Goal: Check status: Check status

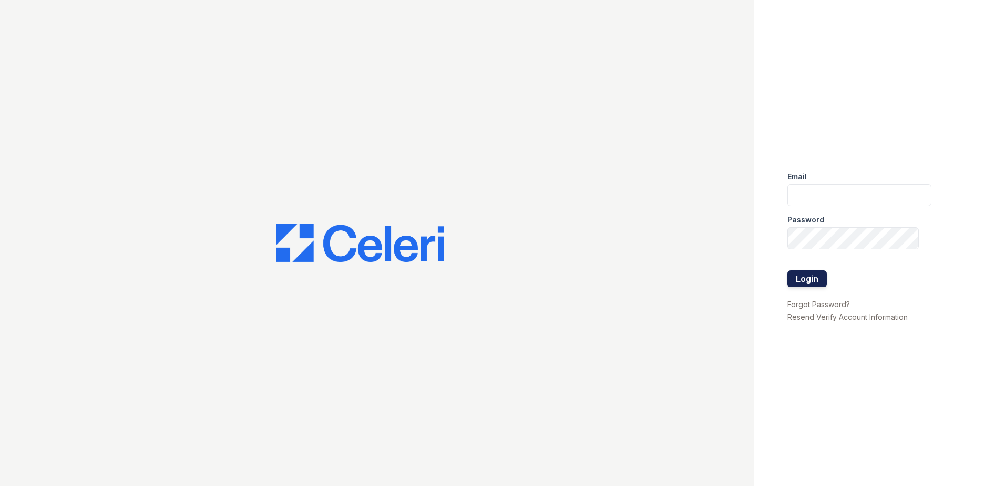
type input "[EMAIL_ADDRESS][DOMAIN_NAME]"
click at [820, 278] on button "Login" at bounding box center [807, 278] width 39 height 17
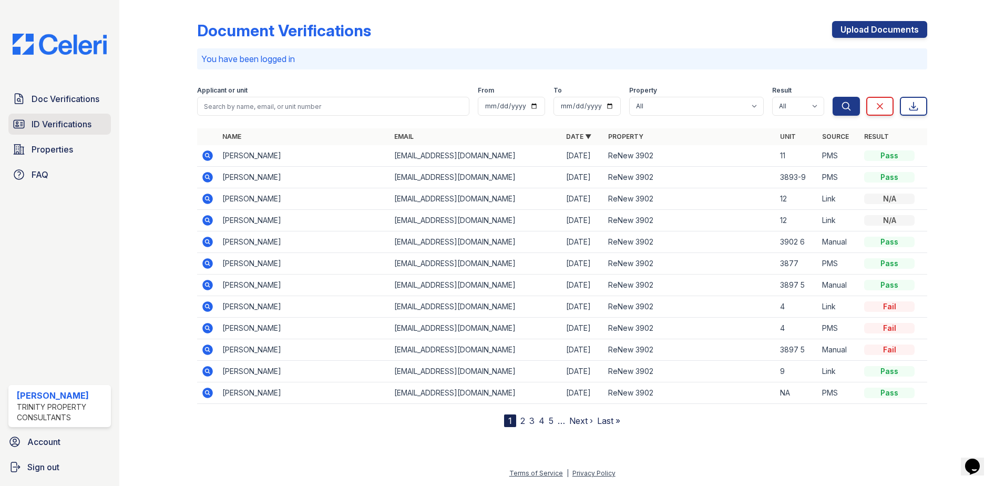
click at [55, 123] on span "ID Verifications" at bounding box center [62, 124] width 60 height 13
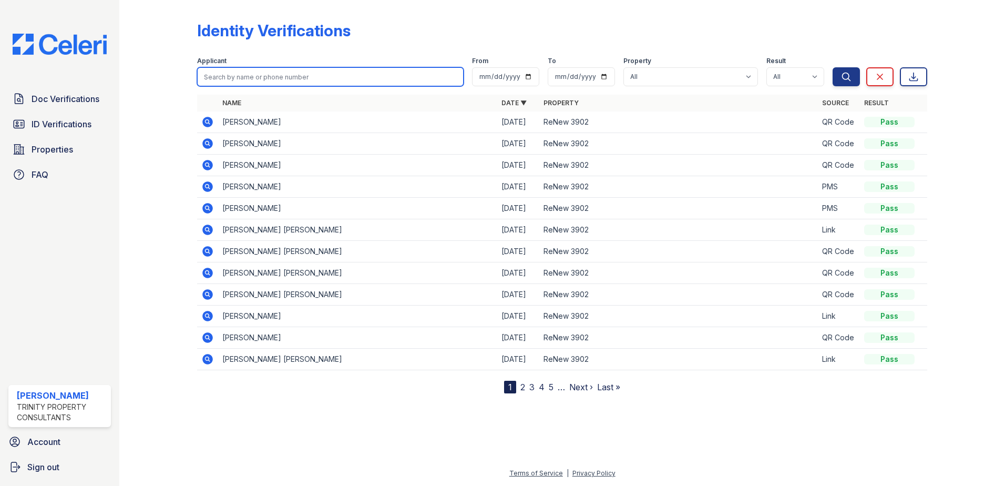
click at [304, 73] on input "search" at bounding box center [330, 76] width 267 height 19
type input "[PERSON_NAME]"
click at [833, 67] on button "Search" at bounding box center [846, 76] width 27 height 19
